Goal: Information Seeking & Learning: Learn about a topic

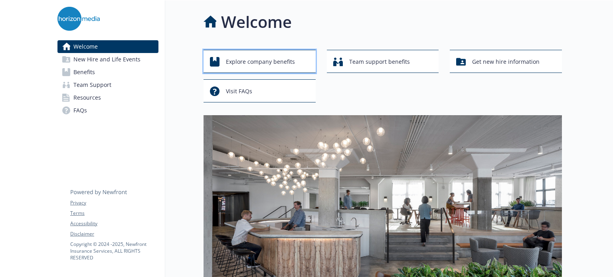
click at [278, 64] on span "Explore company benefits" at bounding box center [260, 61] width 69 height 15
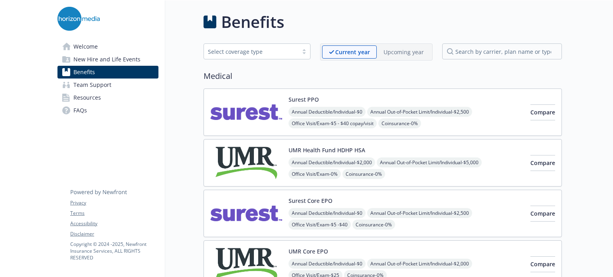
click at [124, 47] on link "Welcome" at bounding box center [107, 46] width 101 height 13
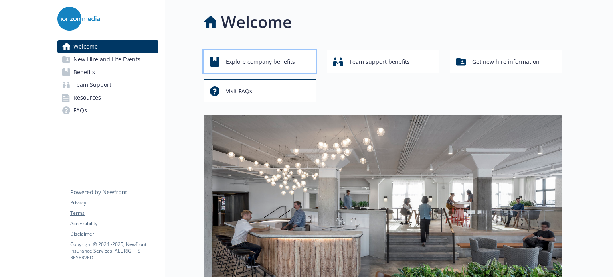
click at [276, 70] on button "Explore company benefits" at bounding box center [260, 61] width 112 height 23
